Goal: Task Accomplishment & Management: Complete application form

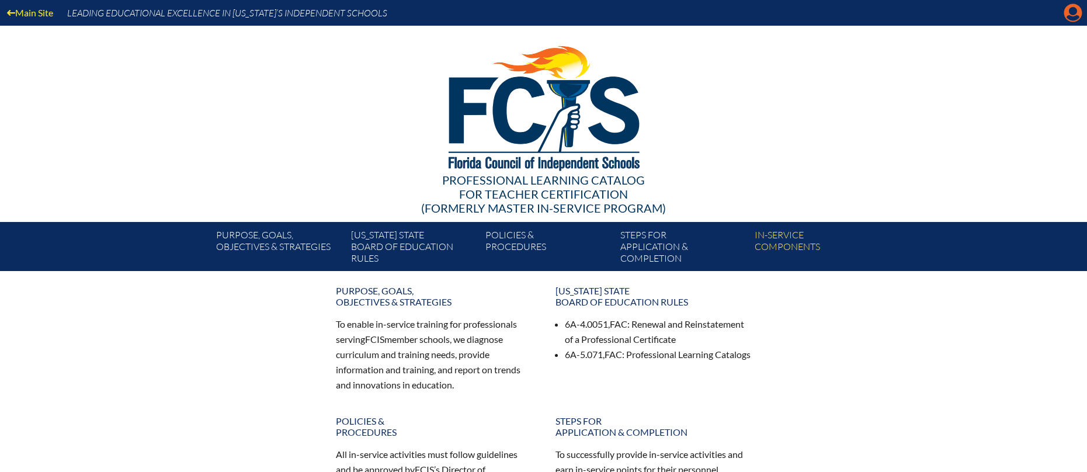
click at [1076, 14] on icon at bounding box center [1073, 13] width 18 height 18
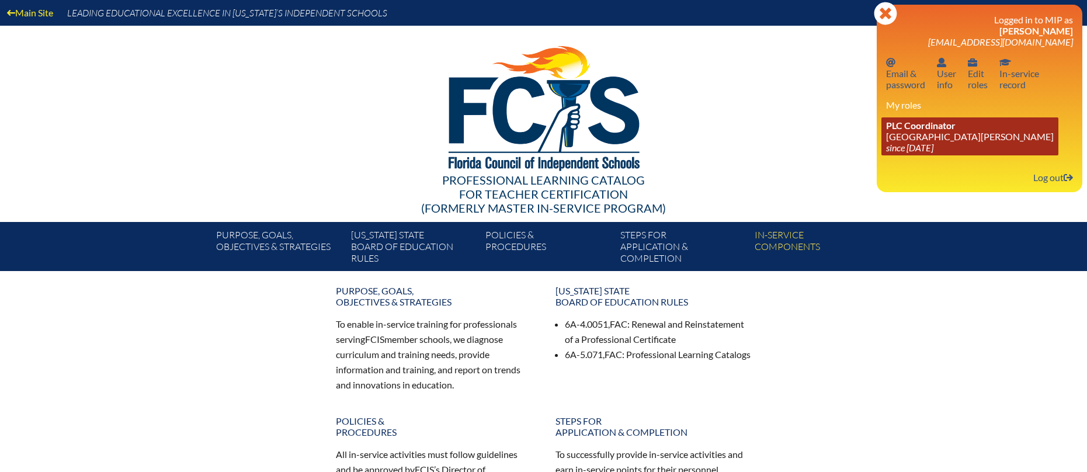
click at [894, 132] on link "PLC Coordinator St. Johns Country Day School since 2022 Aug 3" at bounding box center [969, 136] width 177 height 38
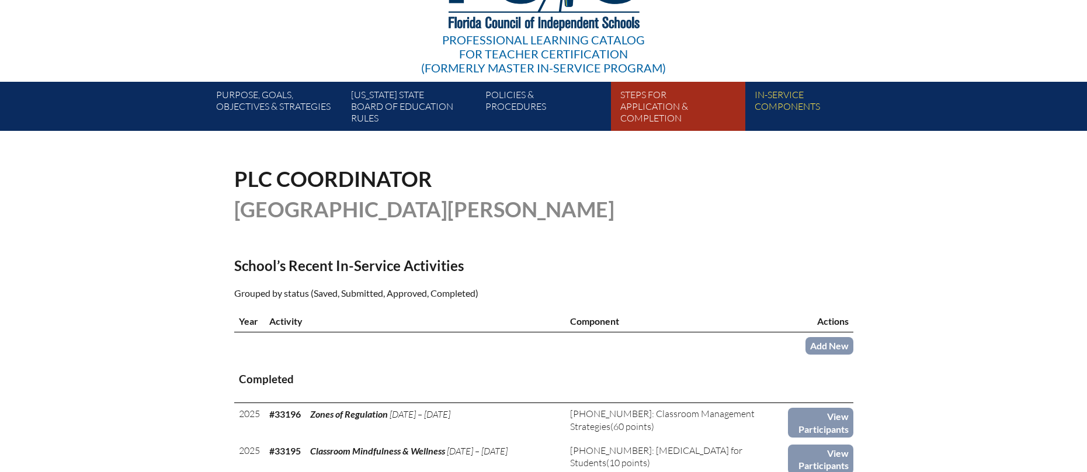
scroll to position [150, 0]
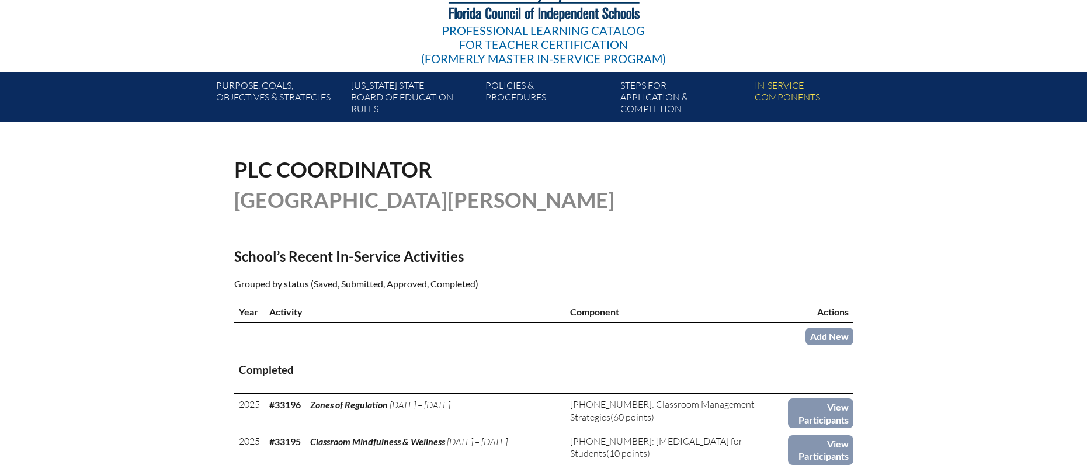
click at [834, 323] on td "Add New" at bounding box center [820, 335] width 65 height 25
click at [834, 329] on link "Add New" at bounding box center [830, 336] width 48 height 17
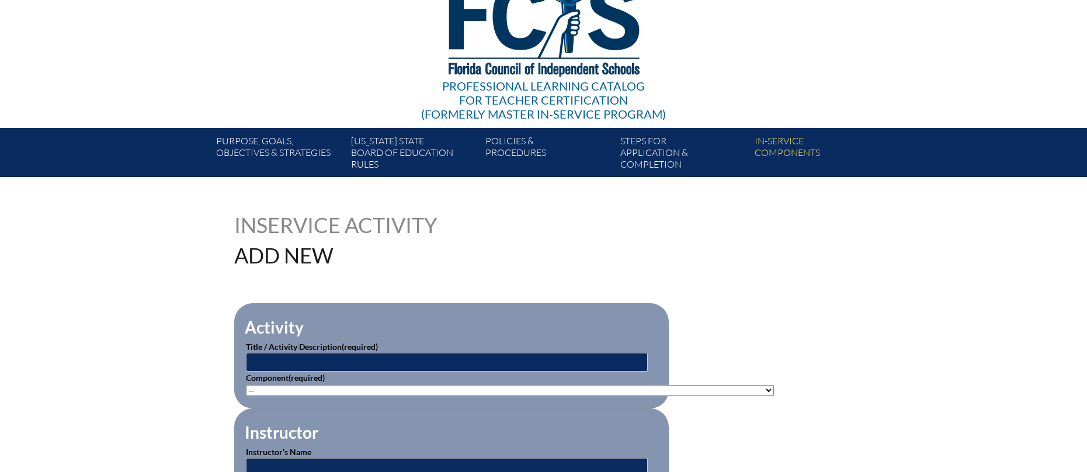
scroll to position [173, 0]
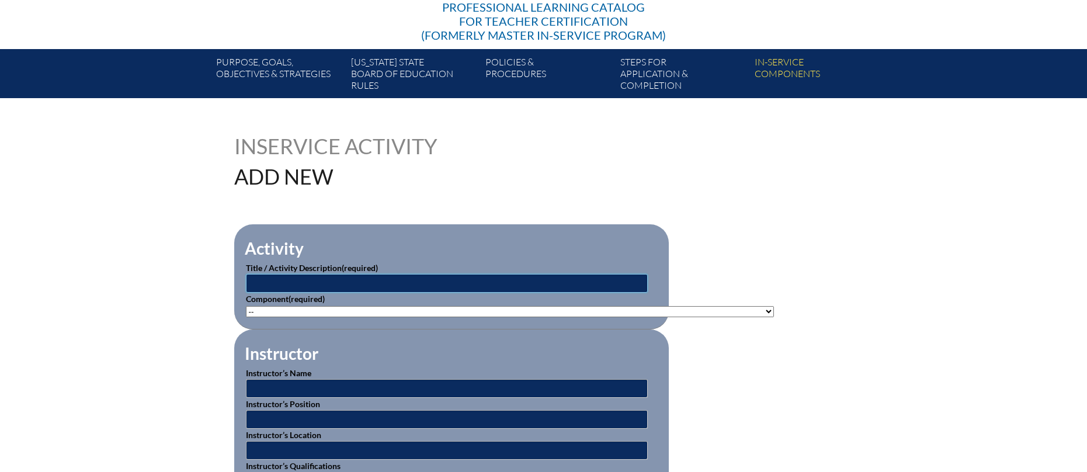
click at [389, 279] on input "text" at bounding box center [447, 283] width 402 height 19
type input "Reading Challenges: Structured Literacy for All"
click at [342, 310] on select"]"] "-- 1-000-001: Appropriate Art Activities 1-000-002: Concept and Art Process for…" at bounding box center [510, 311] width 528 height 11
select select"]"] "203426"
click at [246, 306] on select"]"] "-- 1-000-001: Appropriate Art Activities 1-000-002: Concept and Art Process for…" at bounding box center [510, 311] width 528 height 11
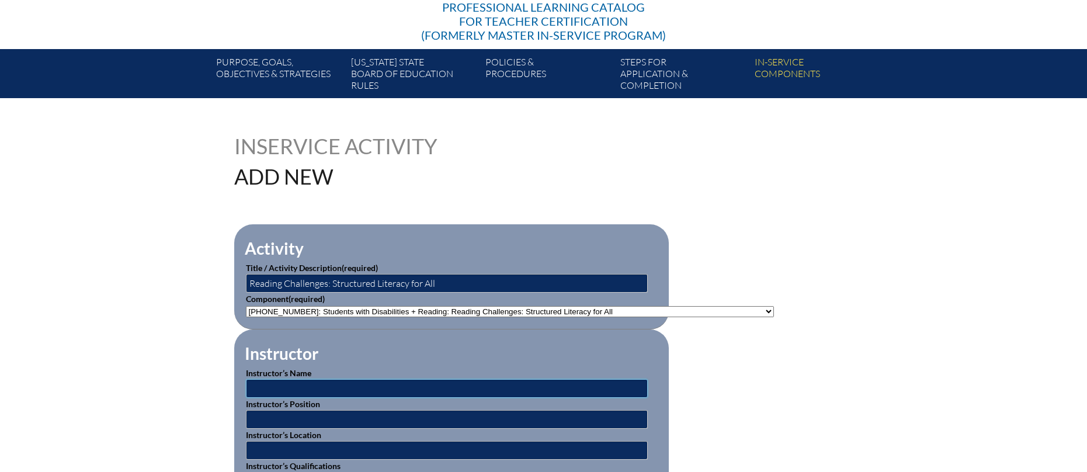
click at [377, 381] on input "text" at bounding box center [447, 388] width 402 height 19
type input "[PERSON_NAME]"
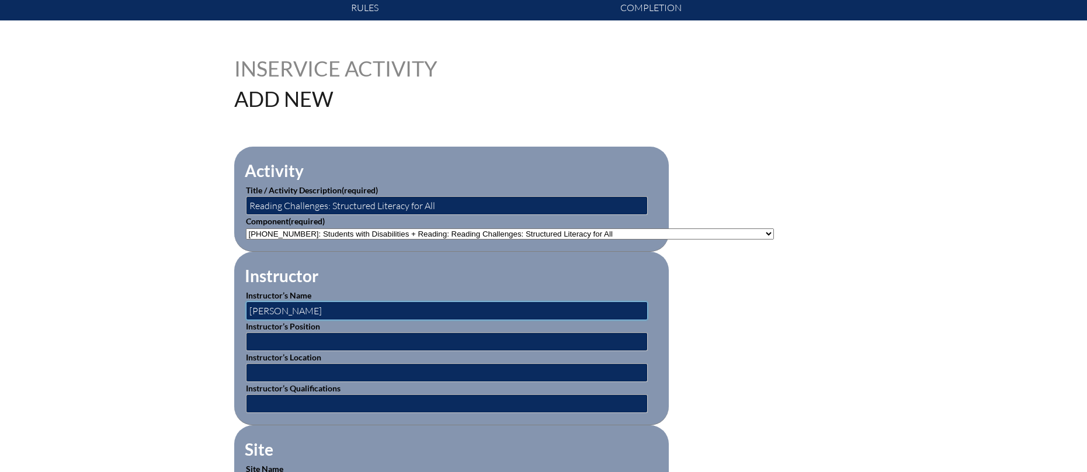
scroll to position [252, 0]
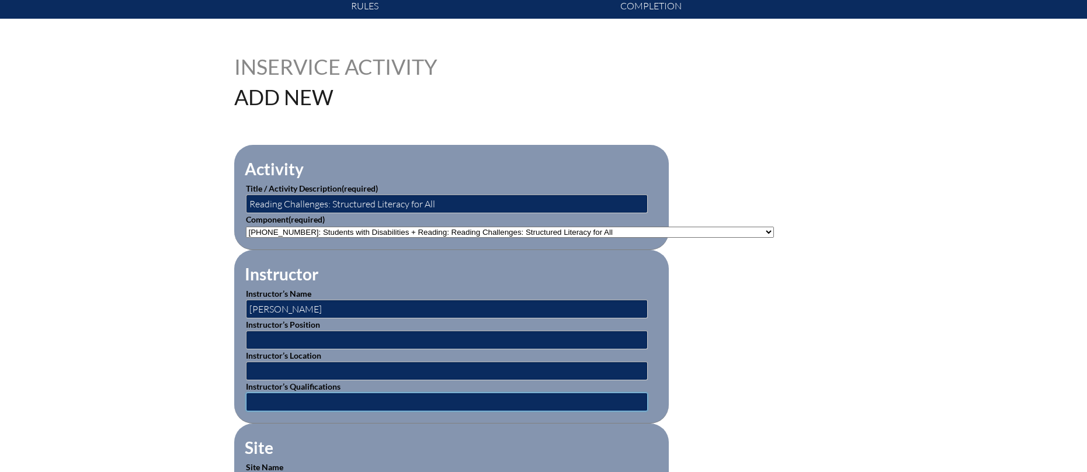
click at [340, 399] on input "text" at bounding box center [447, 402] width 402 height 19
type input "Expert"
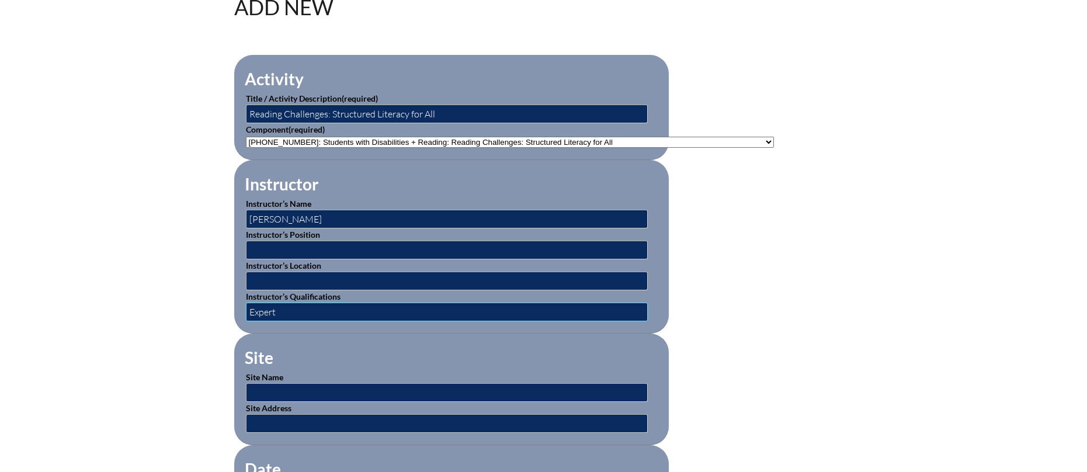
scroll to position [354, 0]
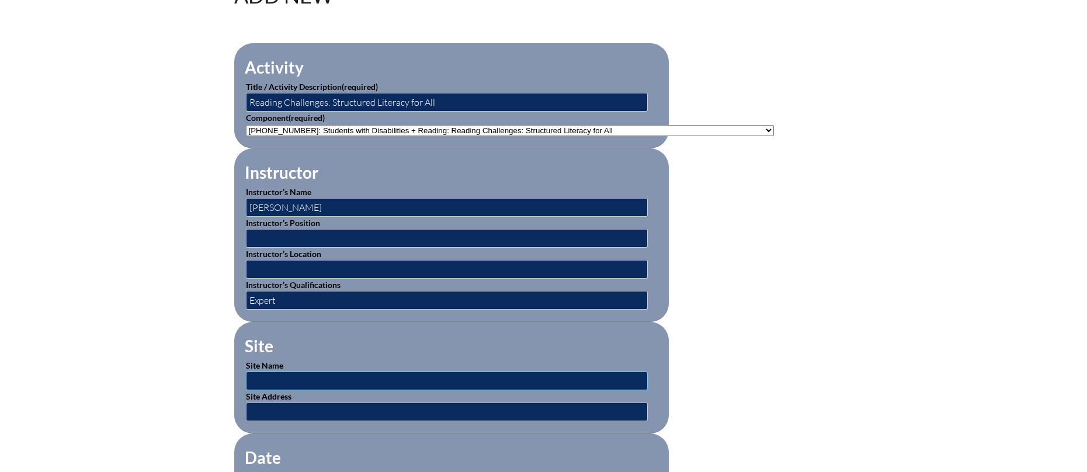
click at [311, 378] on input "text" at bounding box center [447, 381] width 402 height 19
type input "Beacon Educator"
click at [295, 407] on input "text" at bounding box center [447, 411] width 402 height 19
type input "https://www.beaconeducator.com/"
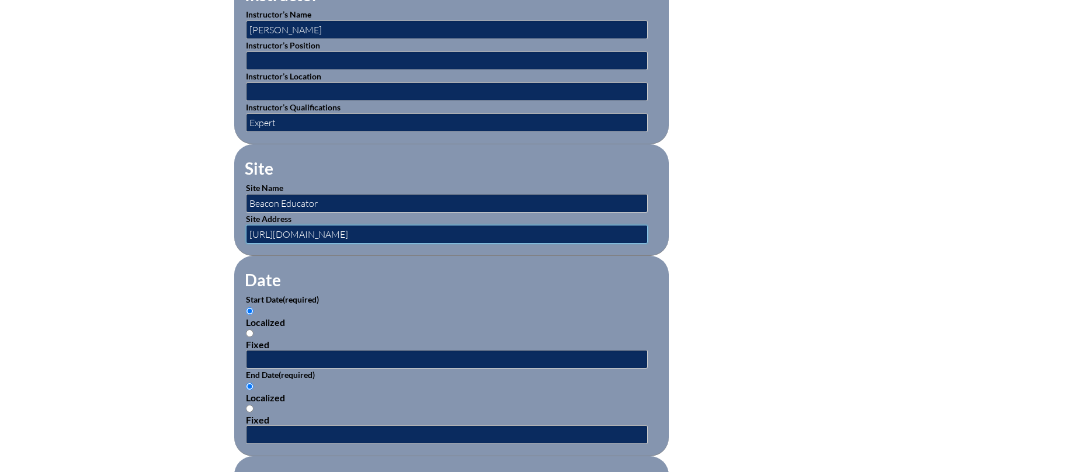
scroll to position [534, 0]
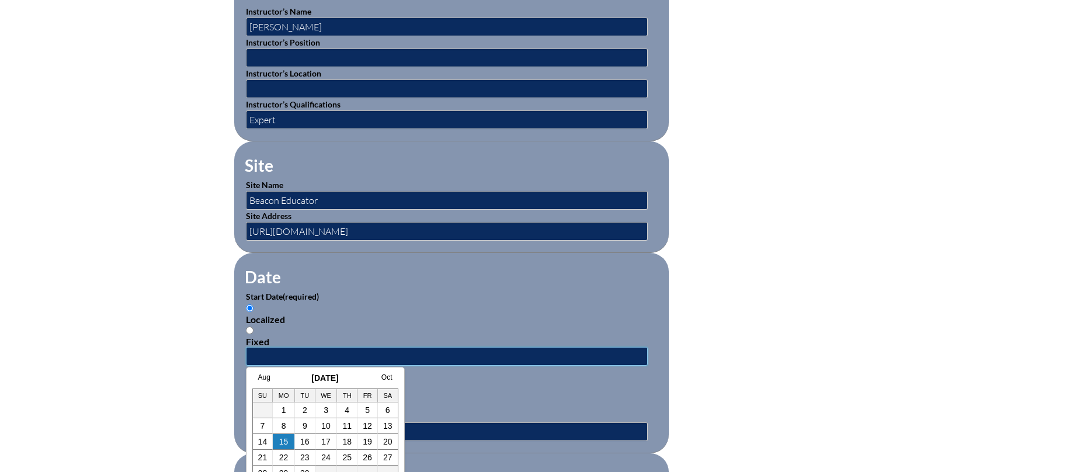
click at [356, 348] on input "text" at bounding box center [447, 356] width 402 height 19
click at [263, 377] on link "Aug" at bounding box center [264, 377] width 12 height 8
click at [356, 412] on link "1" at bounding box center [355, 409] width 5 height 9
type input "2025-08-01 3:52 PM"
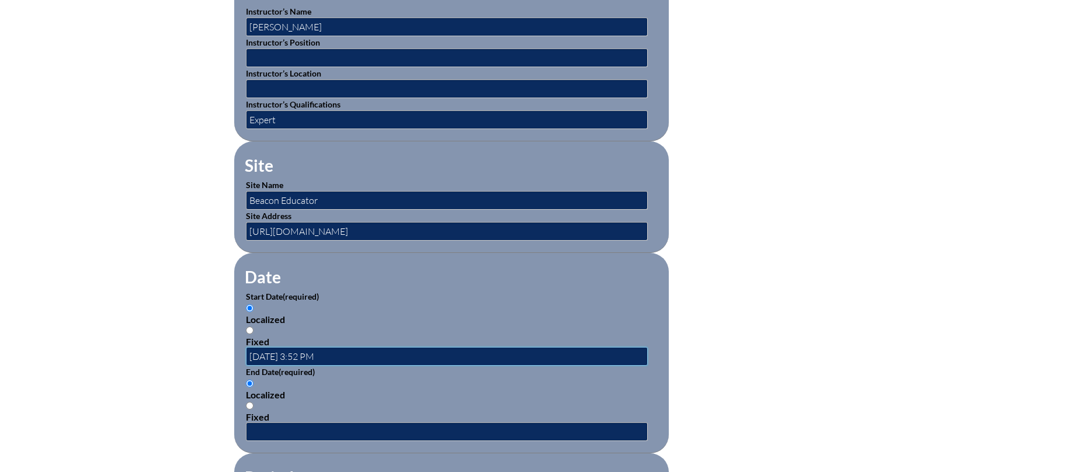
scroll to position [0, 0]
click at [291, 424] on input "text" at bounding box center [447, 431] width 402 height 19
click at [268, 450] on link "Aug" at bounding box center [264, 452] width 12 height 8
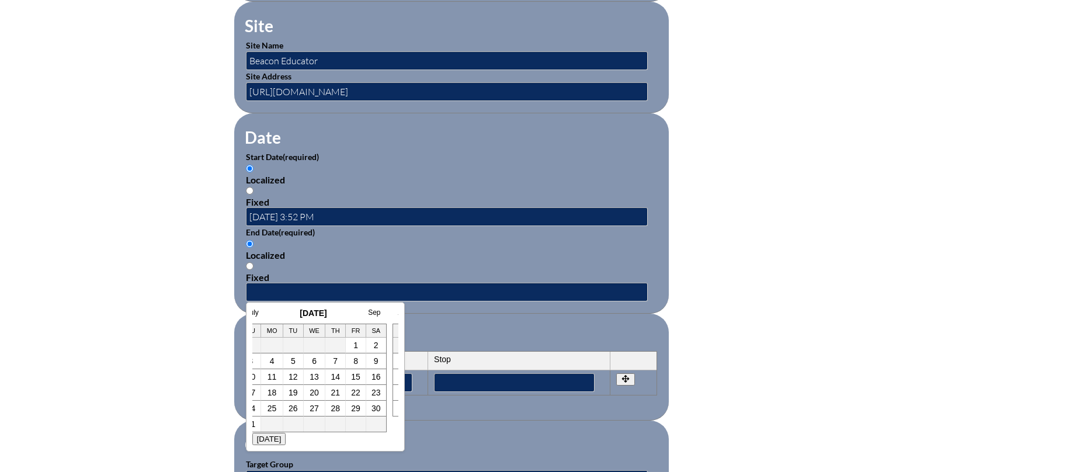
scroll to position [690, 0]
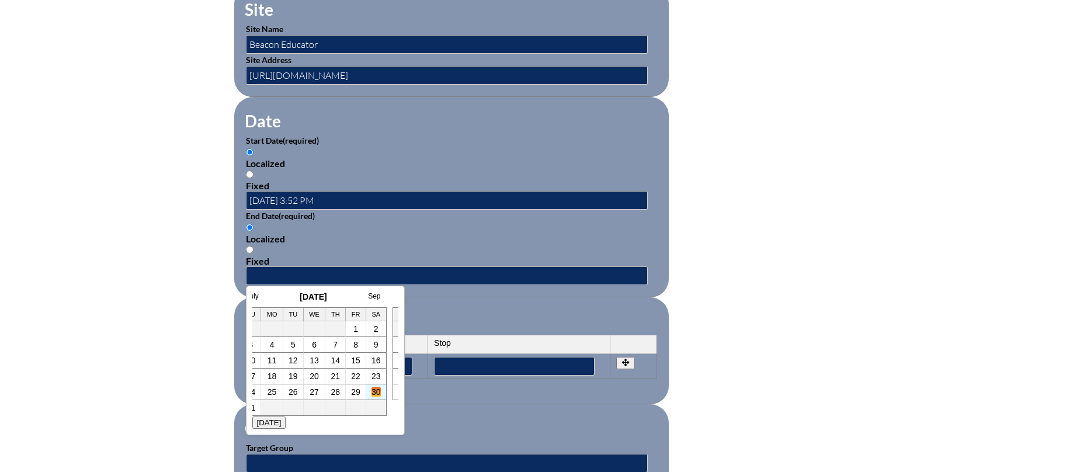
click at [378, 392] on link "30" at bounding box center [376, 391] width 9 height 9
type input "2025-08-30 3:52 PM"
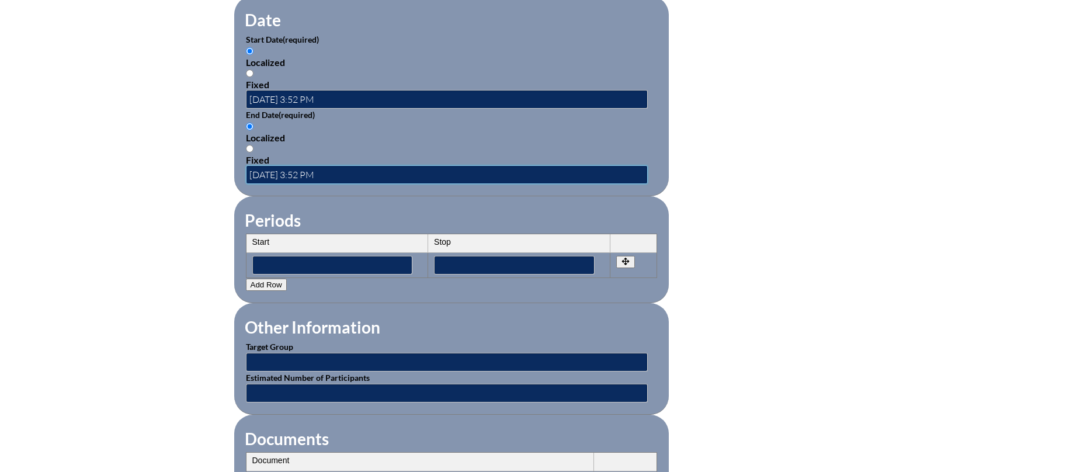
scroll to position [793, 0]
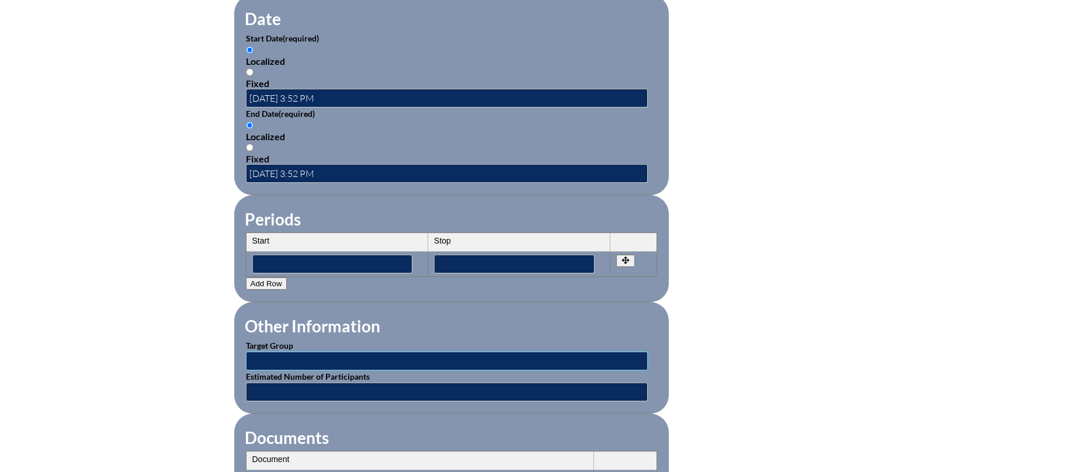
click at [316, 352] on input "text" at bounding box center [447, 361] width 402 height 19
type input "Faculty"
click at [317, 384] on input "text" at bounding box center [447, 392] width 402 height 19
type input "1"
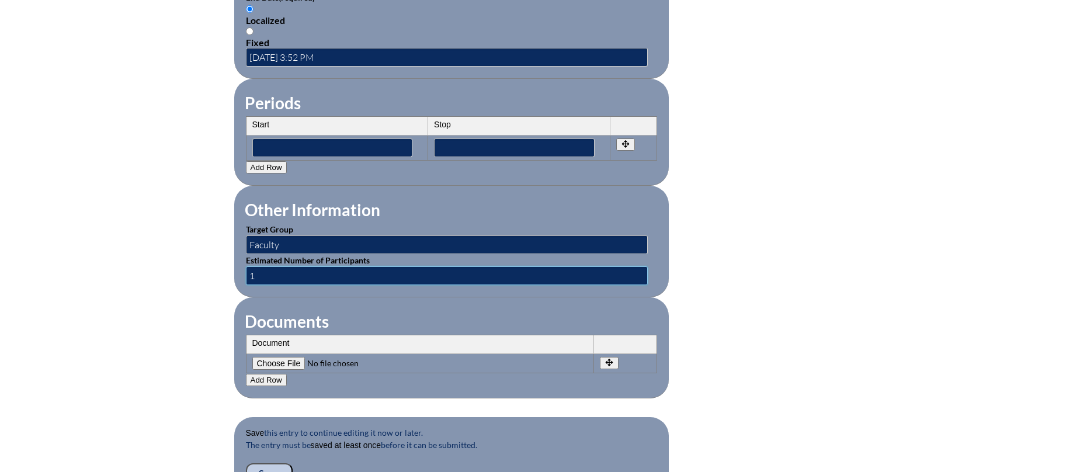
scroll to position [985, 0]
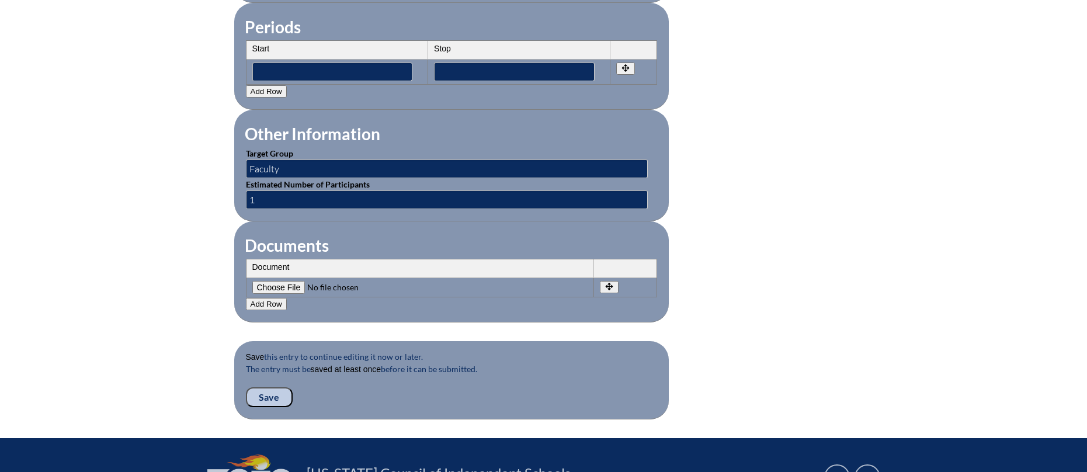
click at [268, 387] on input "Save" at bounding box center [269, 397] width 47 height 20
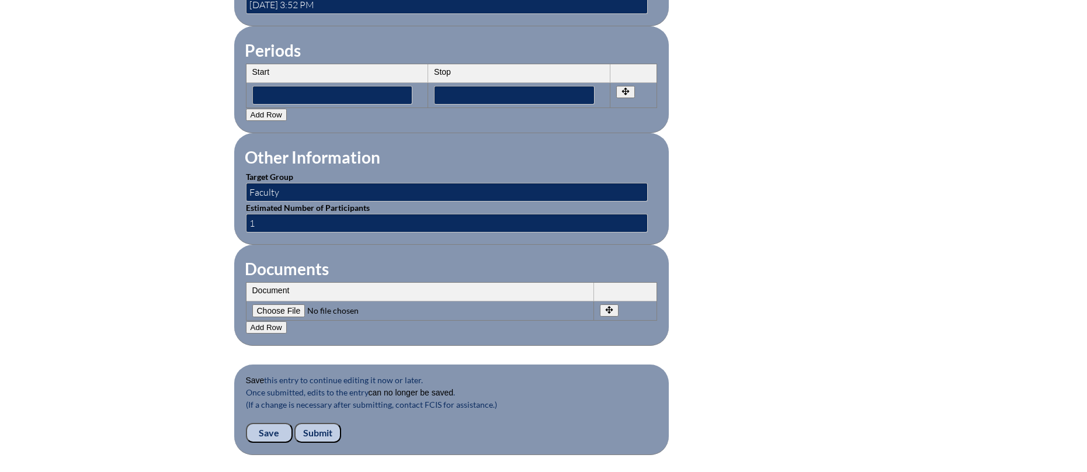
scroll to position [1145, 0]
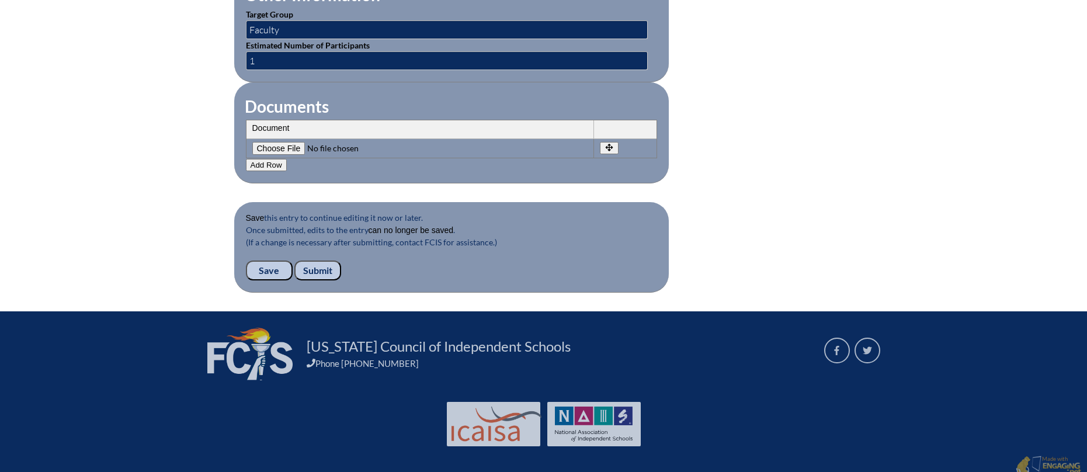
click at [329, 262] on input "Submit" at bounding box center [317, 271] width 47 height 20
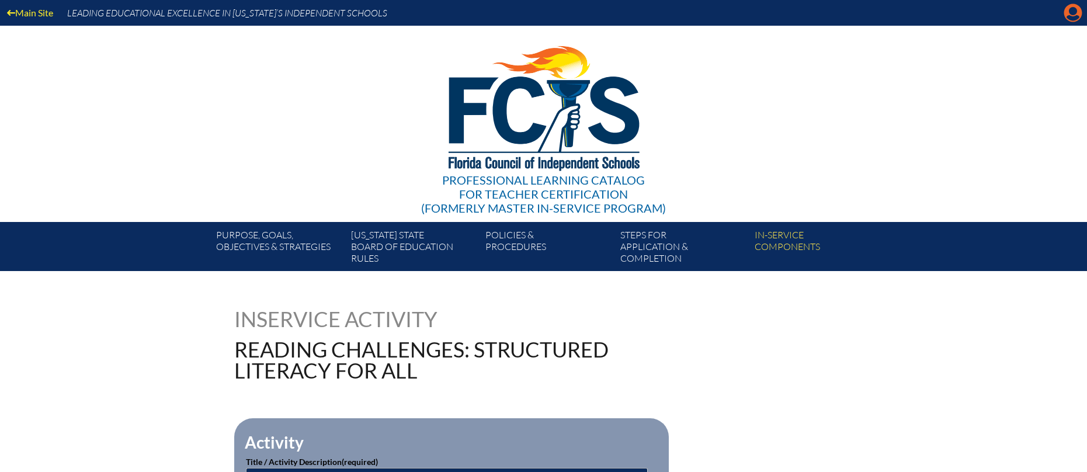
click at [1075, 12] on icon "Manage account" at bounding box center [1073, 13] width 19 height 19
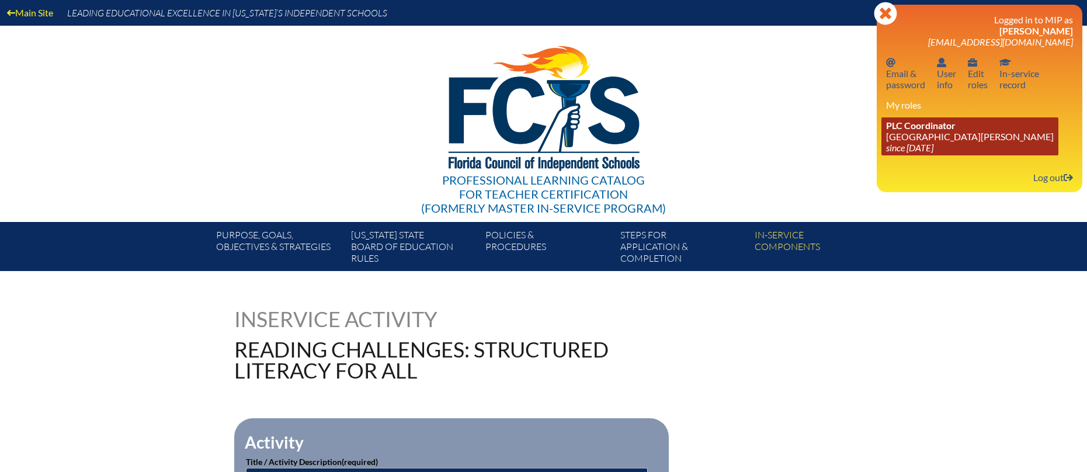
click at [920, 140] on link "PLC Coordinator [GEOGRAPHIC_DATA][PERSON_NAME] since [DATE]" at bounding box center [969, 136] width 177 height 38
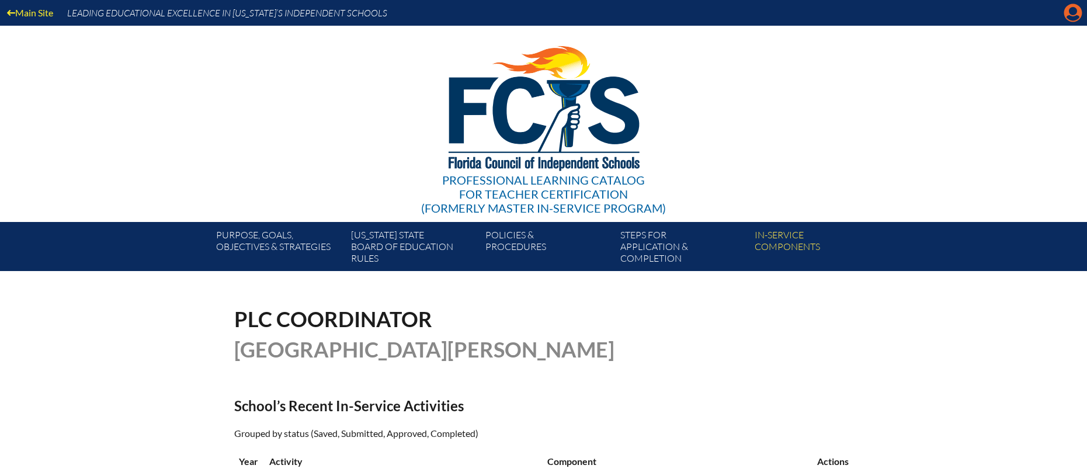
click at [1070, 8] on icon at bounding box center [1073, 13] width 18 height 18
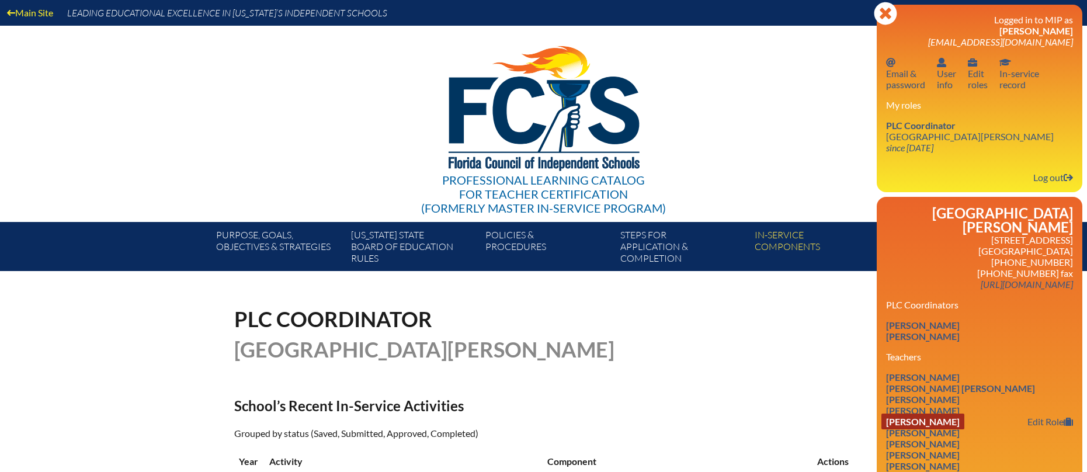
click at [939, 414] on link "Maegan Daskawisz" at bounding box center [922, 422] width 83 height 16
